Goal: Book appointment/travel/reservation

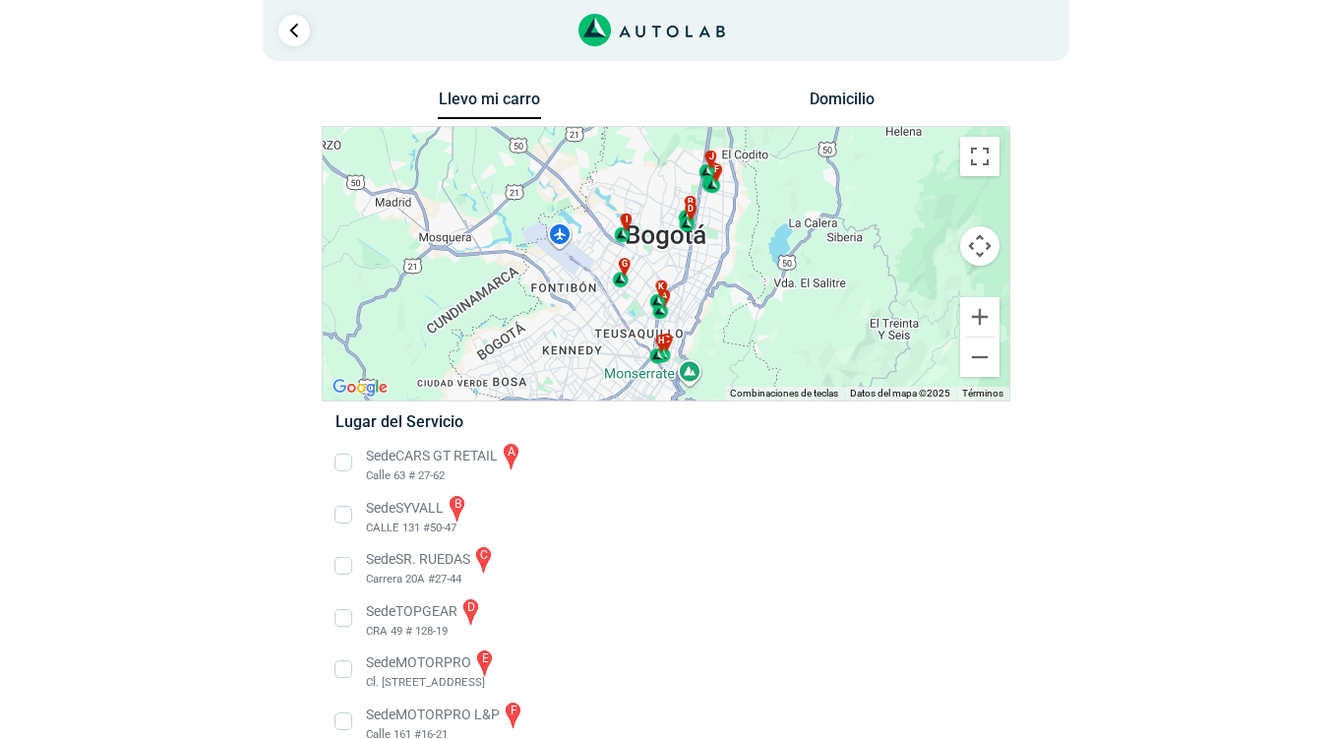
scroll to position [289, 0]
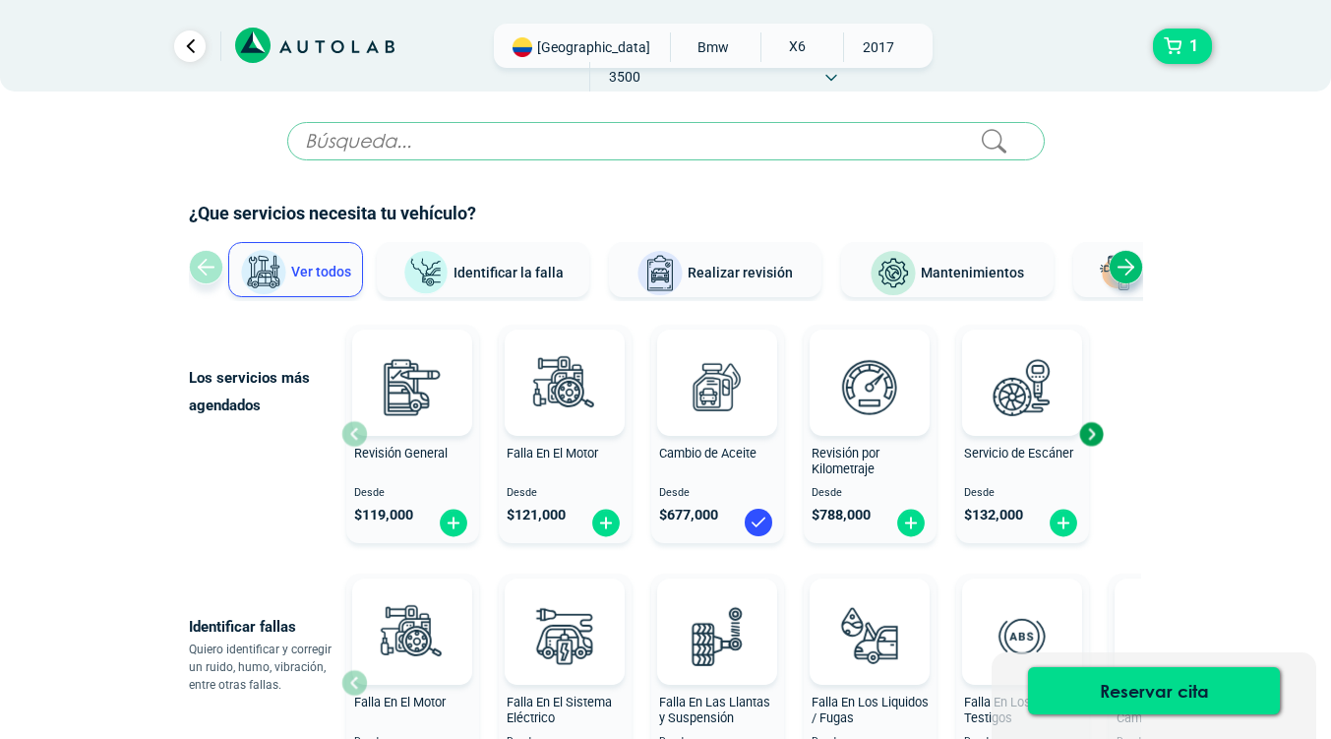
scroll to position [787, 0]
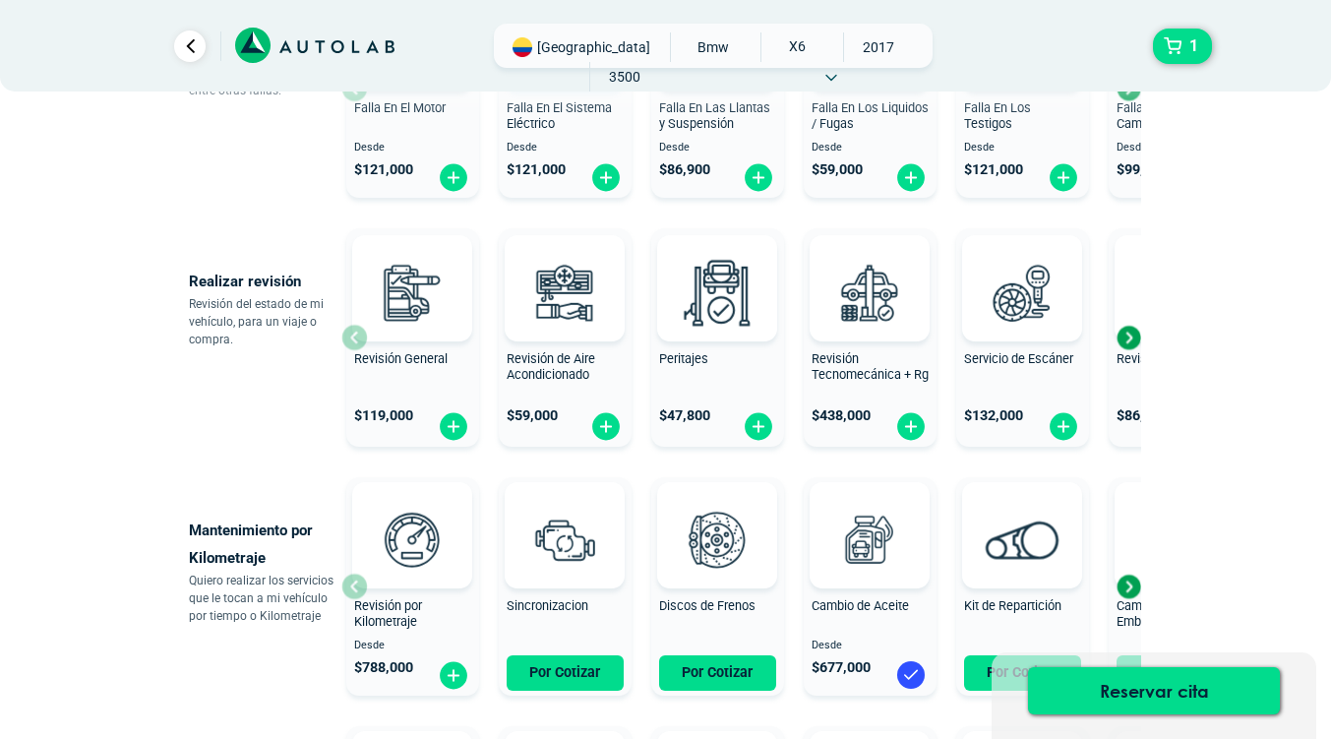
scroll to position [492, 0]
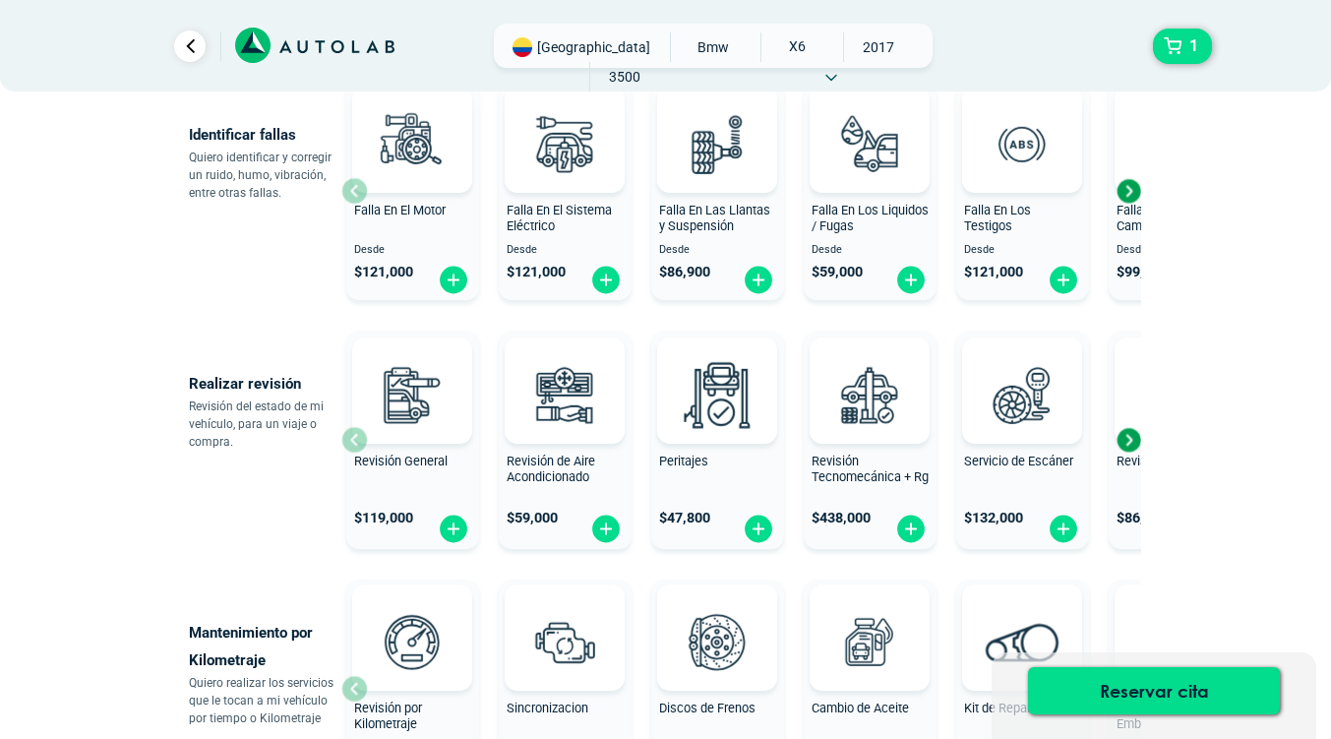
click at [660, 62] on span "3500" at bounding box center [625, 77] width 70 height 30
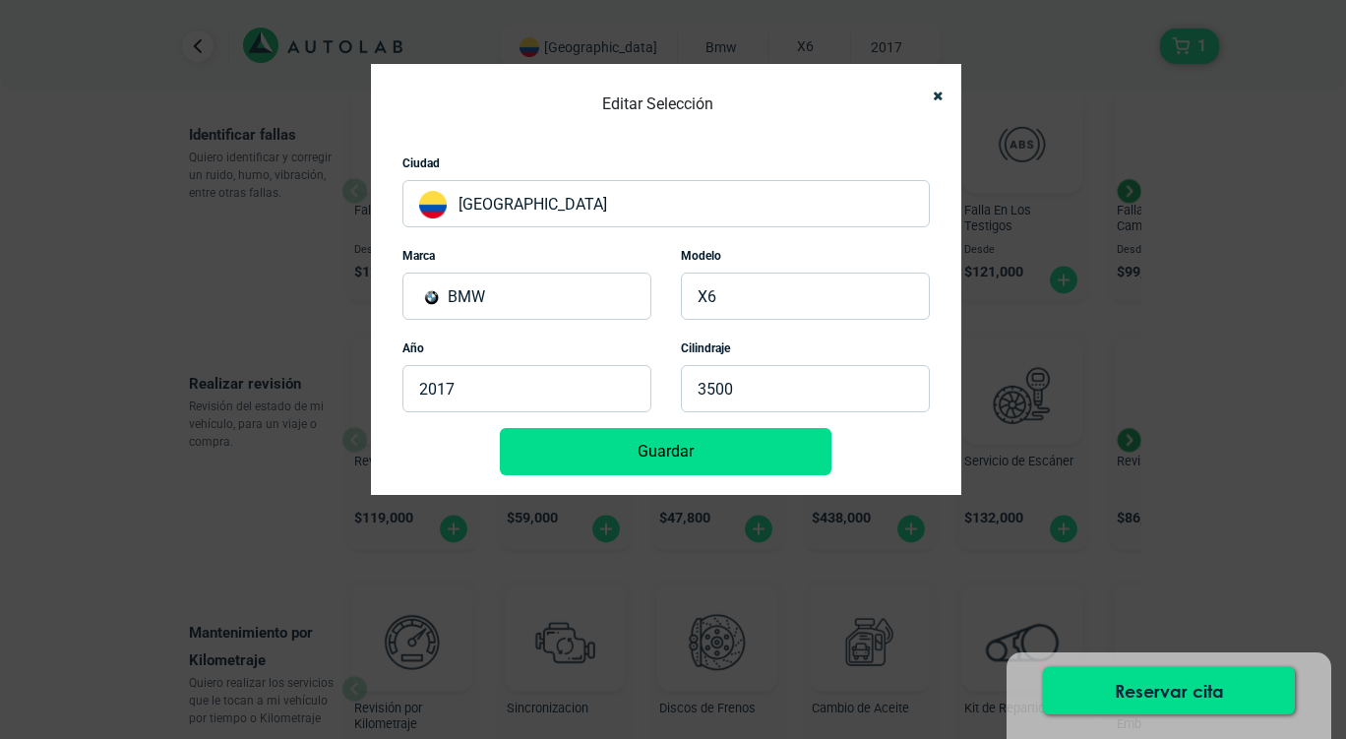
click at [781, 443] on button "Guardar" at bounding box center [665, 451] width 331 height 47
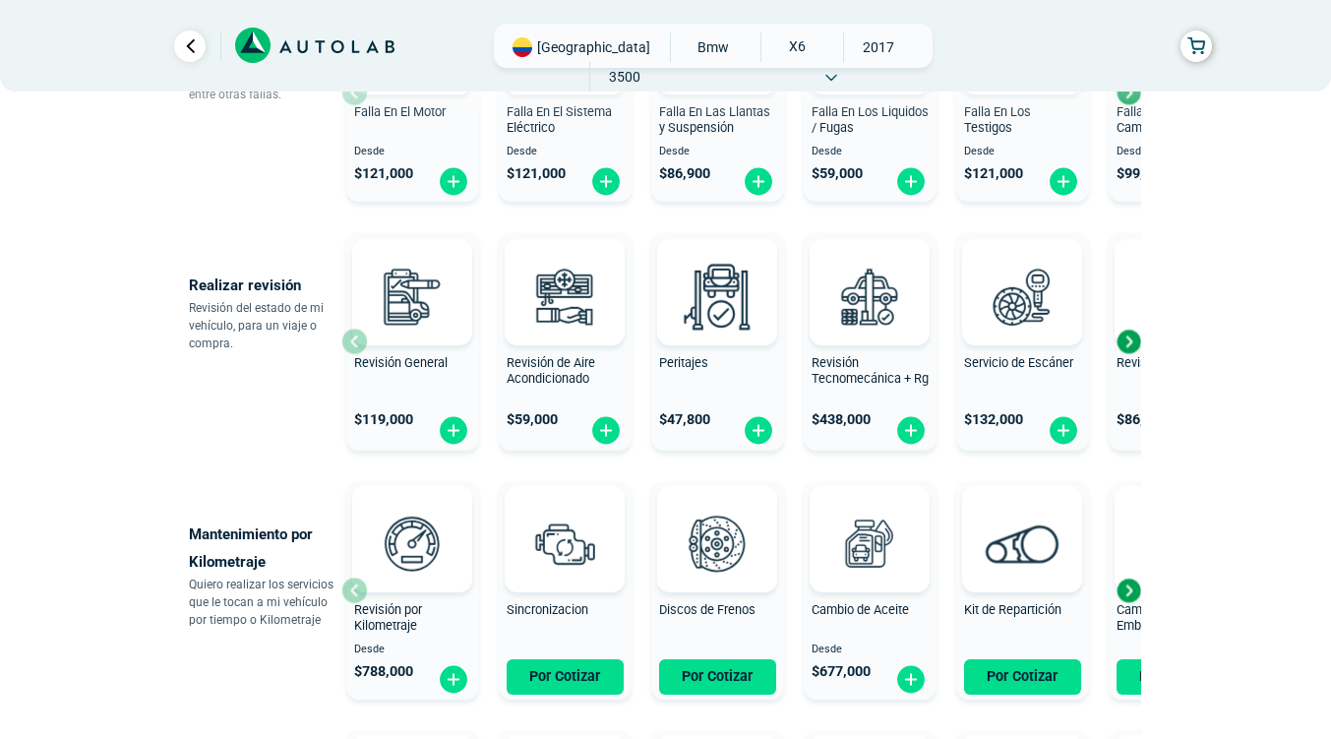
scroll to position [98, 0]
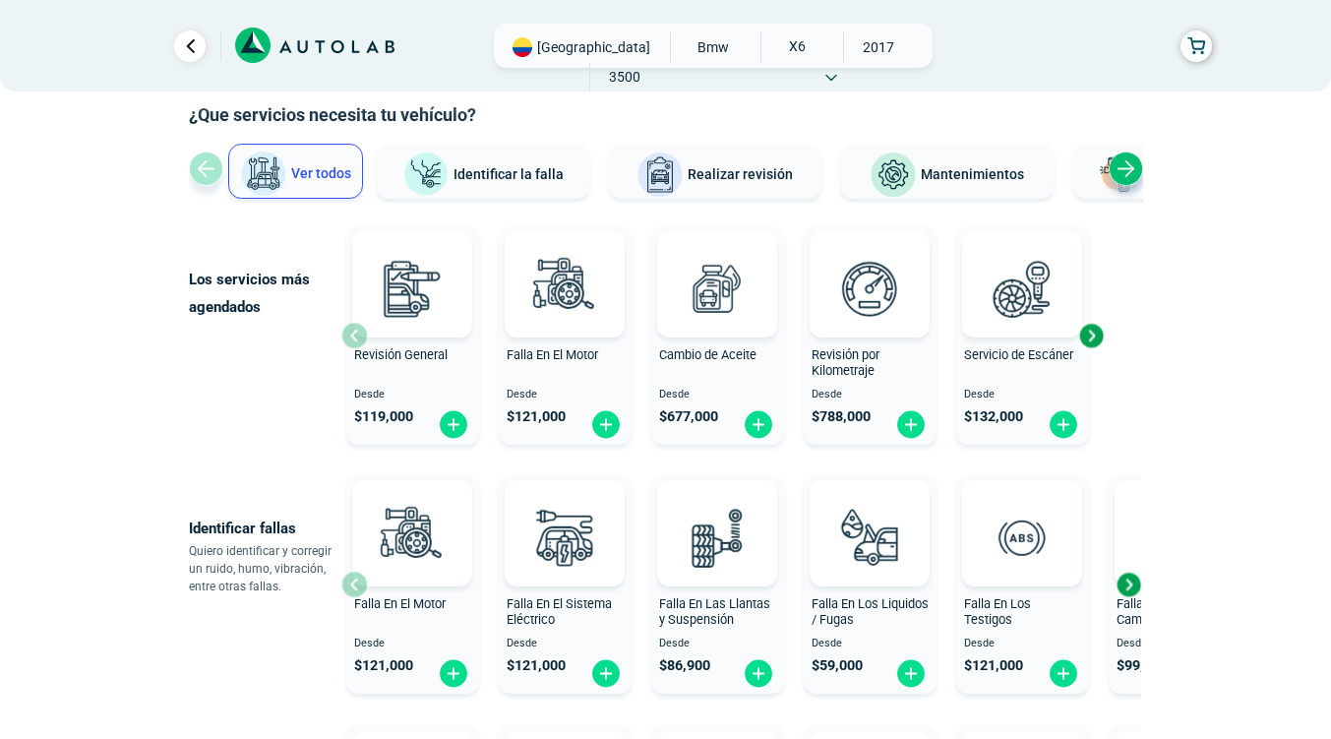
click at [291, 53] on icon at bounding box center [314, 46] width 159 height 36
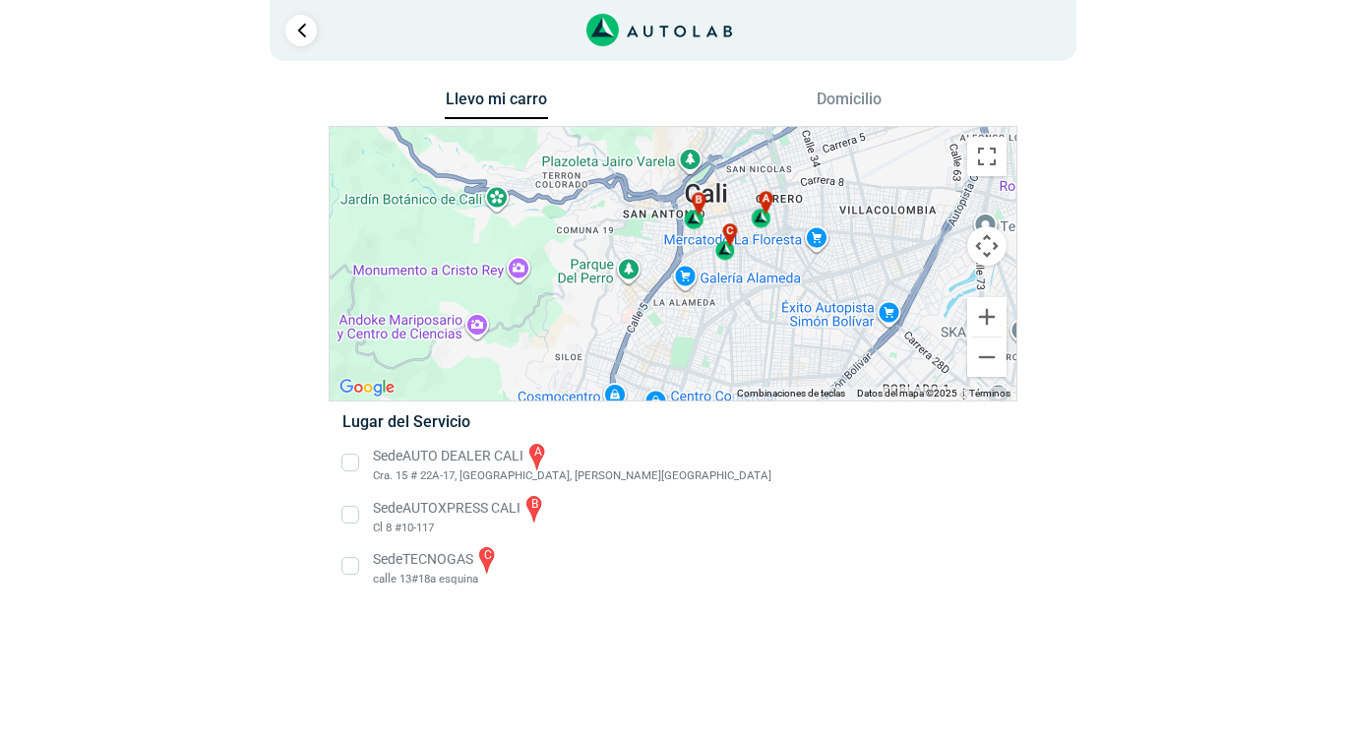
drag, startPoint x: 781, startPoint y: 225, endPoint x: 772, endPoint y: 309, distance: 84.1
click at [779, 315] on div "a b c" at bounding box center [673, 263] width 687 height 273
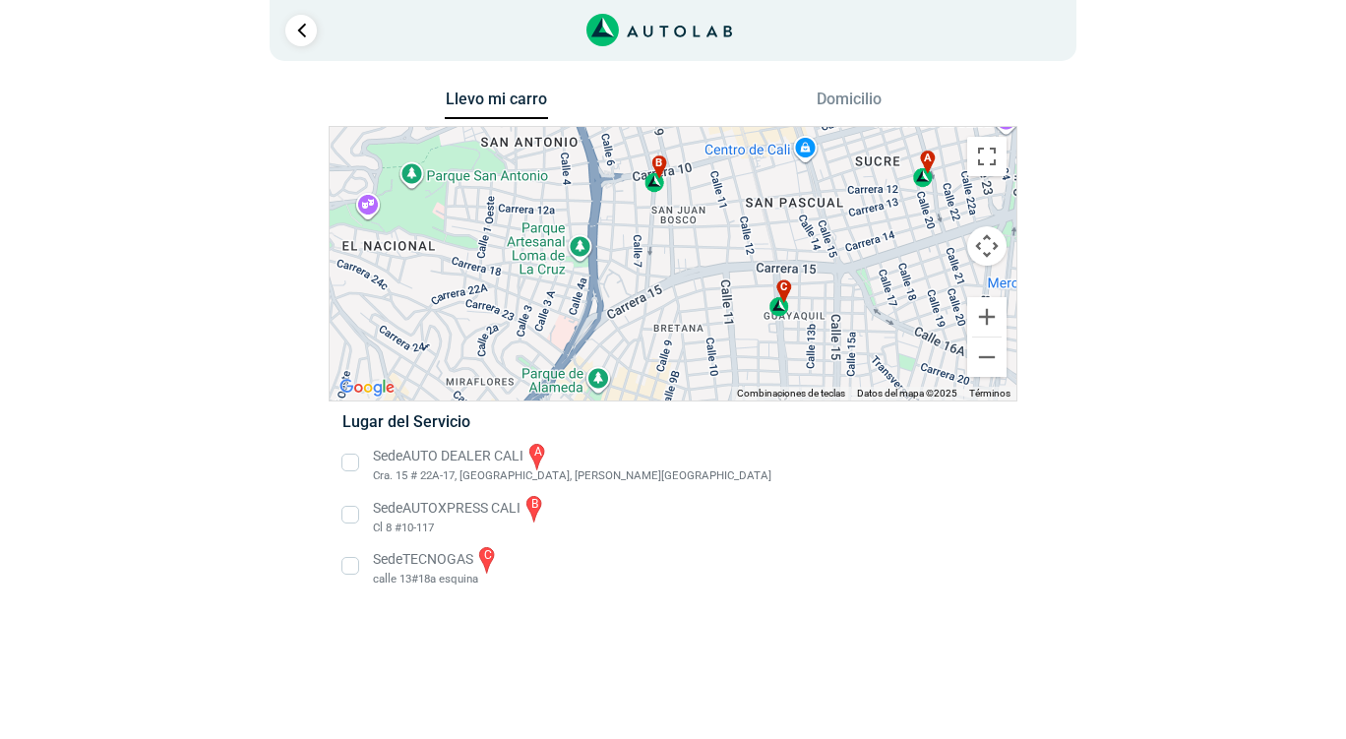
drag, startPoint x: 677, startPoint y: 226, endPoint x: 763, endPoint y: 230, distance: 86.7
click at [763, 230] on div "a b c" at bounding box center [673, 263] width 687 height 273
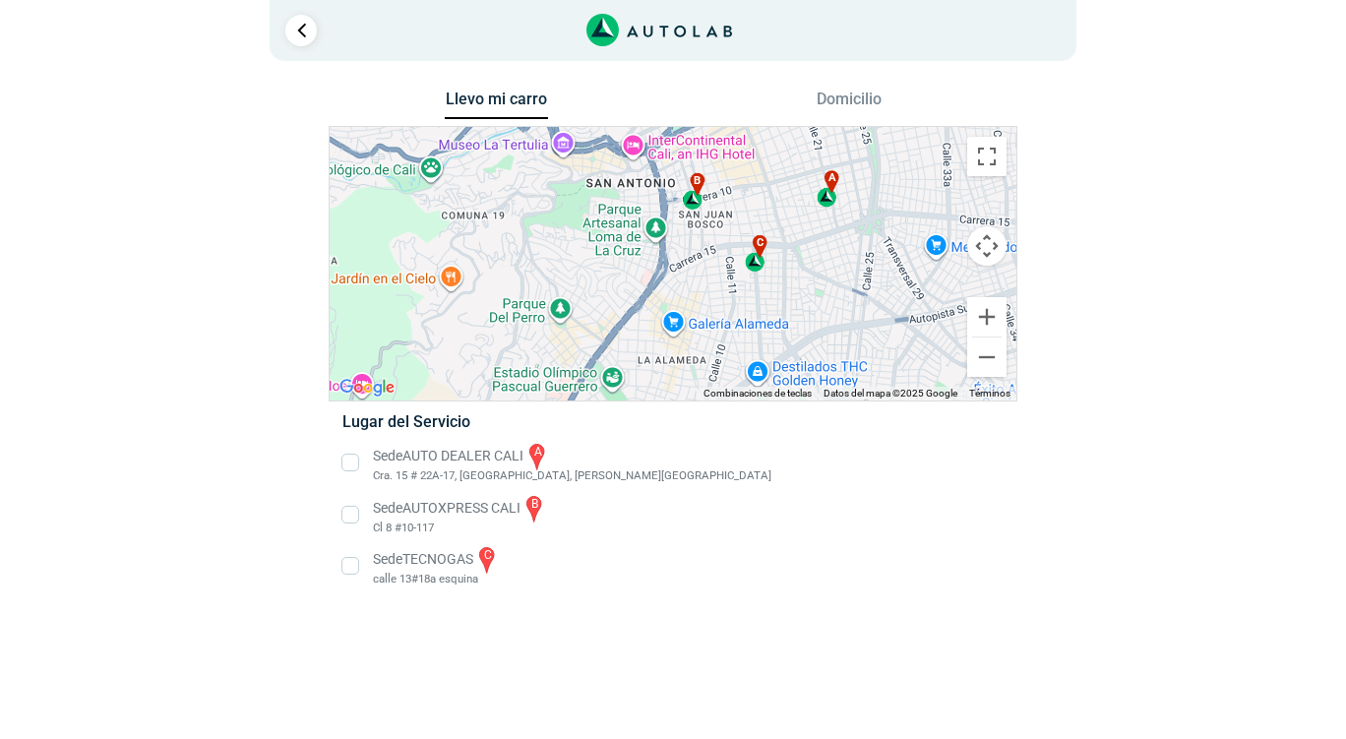
click at [349, 519] on li "Sede AUTOXPRESS CALI b Cl 8 #10-117" at bounding box center [673, 515] width 690 height 44
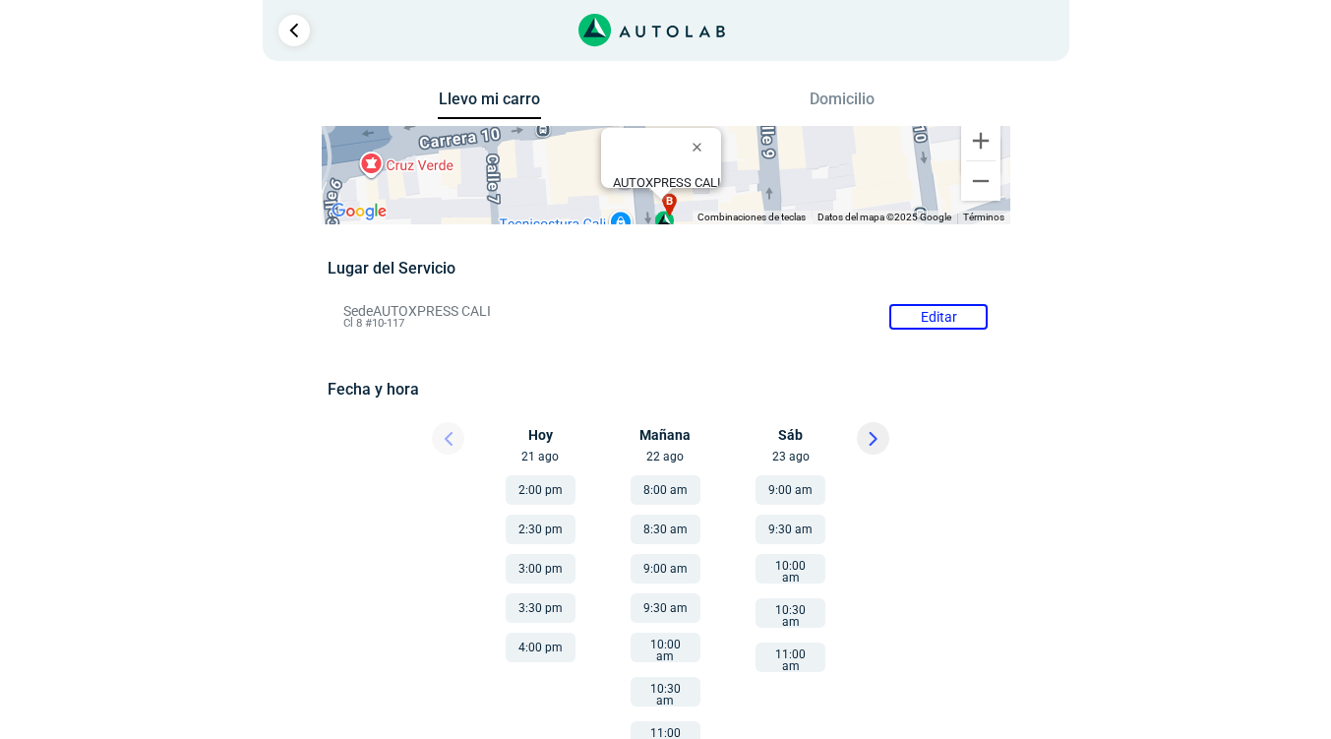
click at [677, 491] on button "8:00 am" at bounding box center [666, 490] width 70 height 30
